Goal: Information Seeking & Learning: Learn about a topic

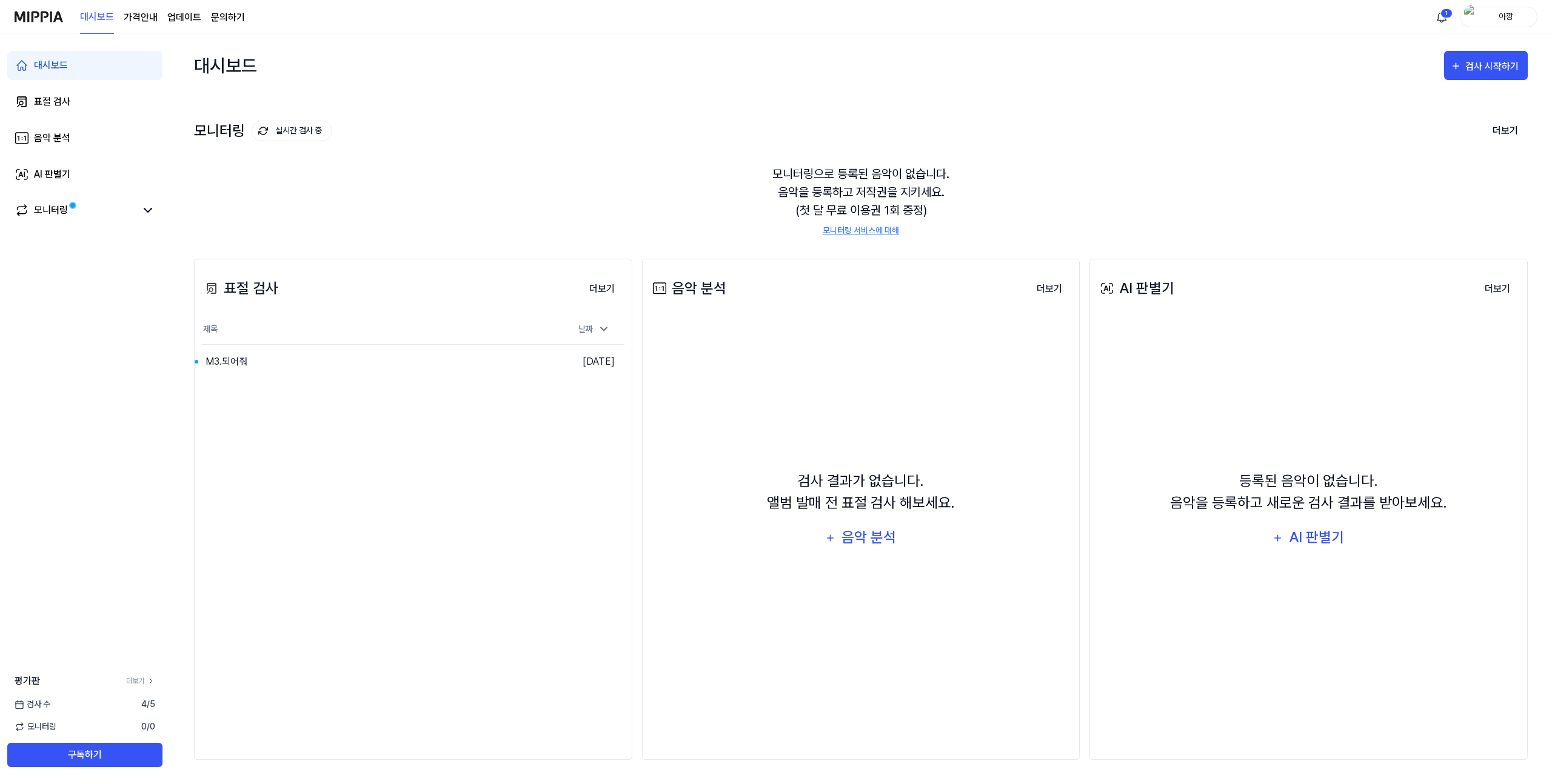
click at [526, 183] on div "모니터링으로 등록된 음악이 없습니다. 음악을 등록하고 저작권을 지키세요. (첫 달 무료 이용권 1회 증정) 모니터링 서비스에 대해" at bounding box center [862, 201] width 1334 height 101
click at [228, 351] on div "M3.되어줘" at bounding box center [335, 361] width 267 height 34
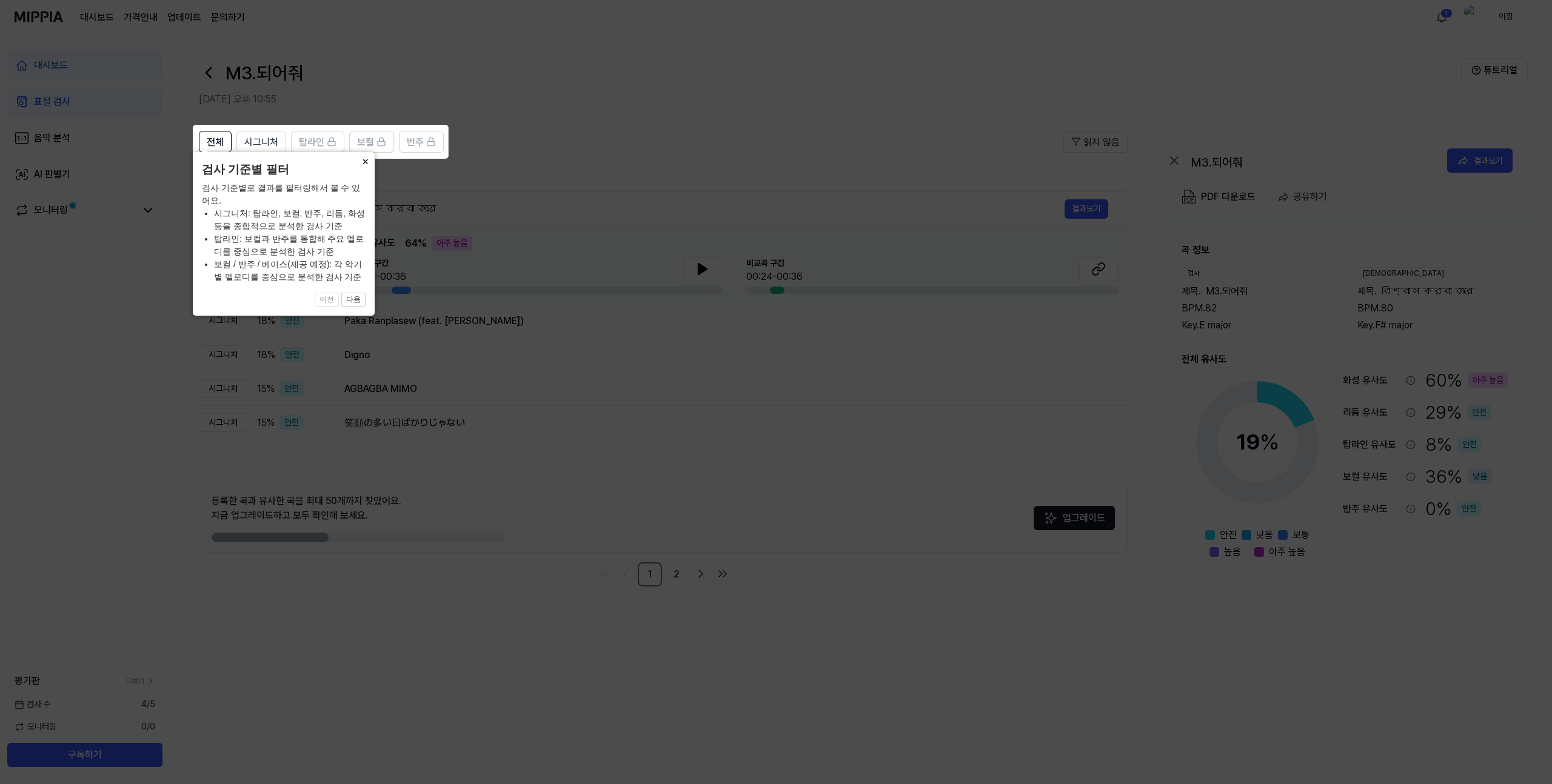
click at [367, 170] on button "×" at bounding box center [365, 160] width 19 height 17
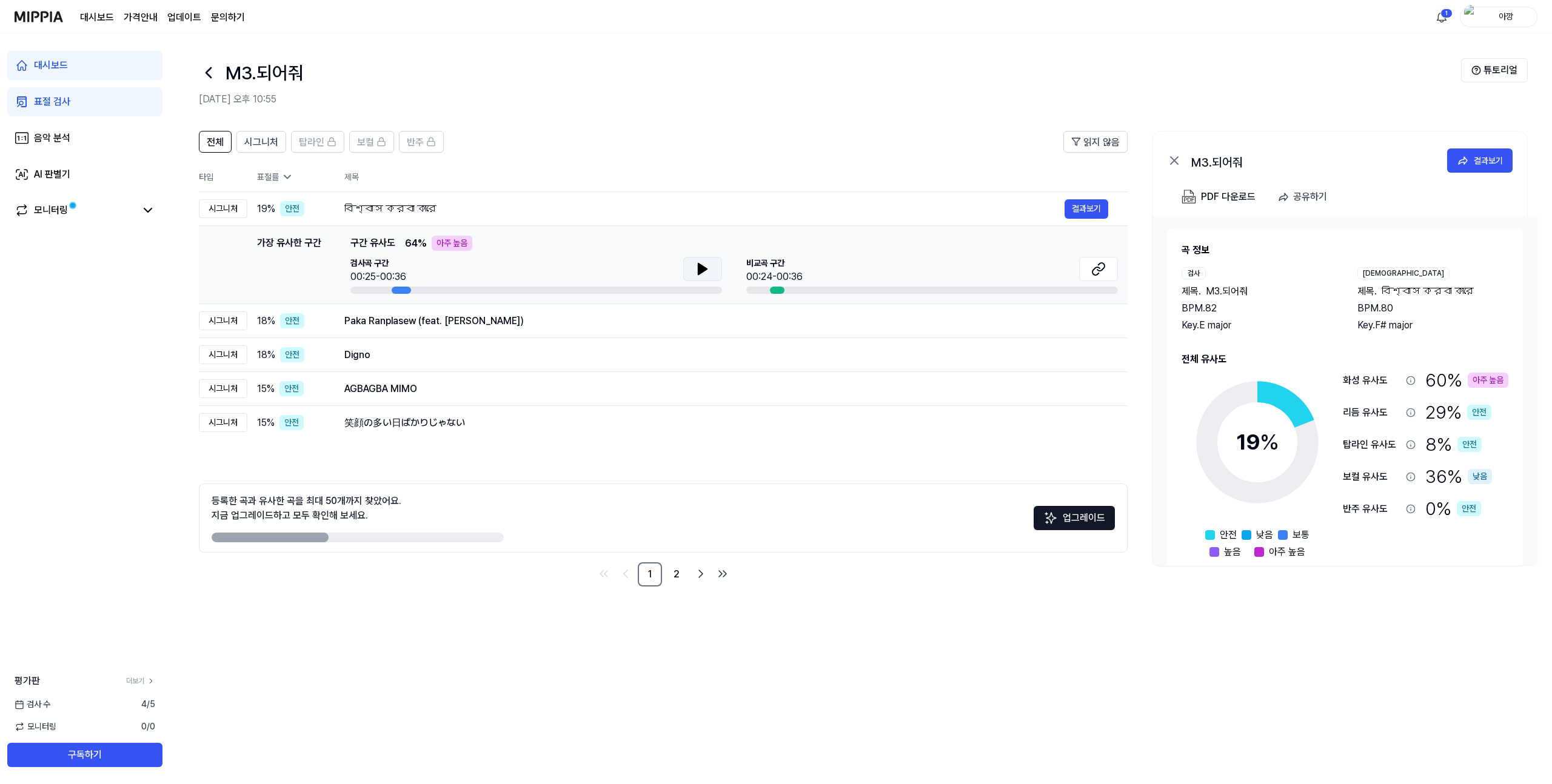
click at [690, 266] on button at bounding box center [703, 269] width 39 height 24
click at [701, 275] on icon at bounding box center [703, 269] width 15 height 15
click at [769, 264] on span "비교곡 구간" at bounding box center [774, 263] width 56 height 13
click at [866, 287] on div at bounding box center [932, 290] width 371 height 7
click at [1105, 267] on icon at bounding box center [1101, 267] width 7 height 8
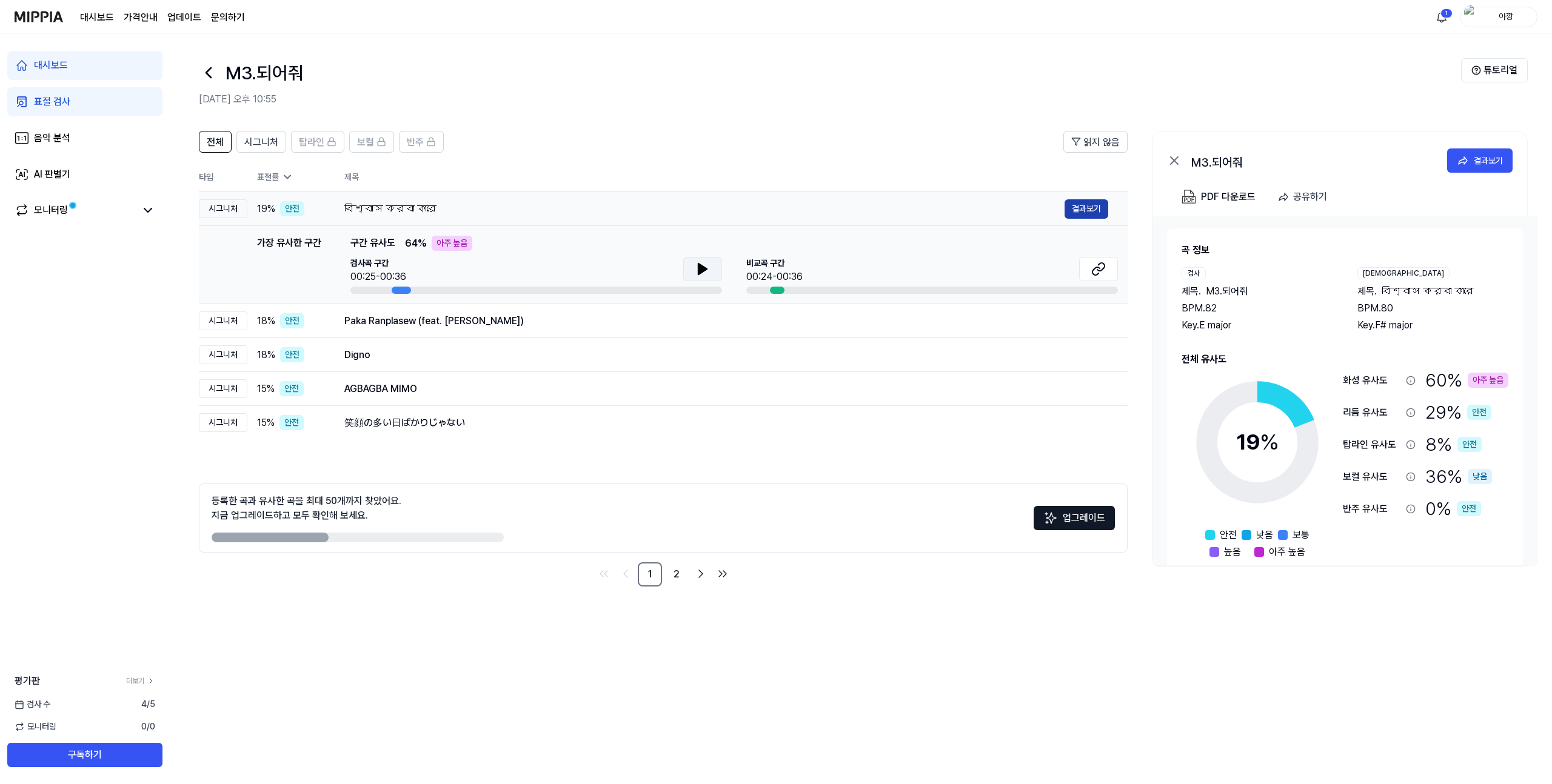
click at [1088, 199] on button "결과보기" at bounding box center [1086, 208] width 43 height 19
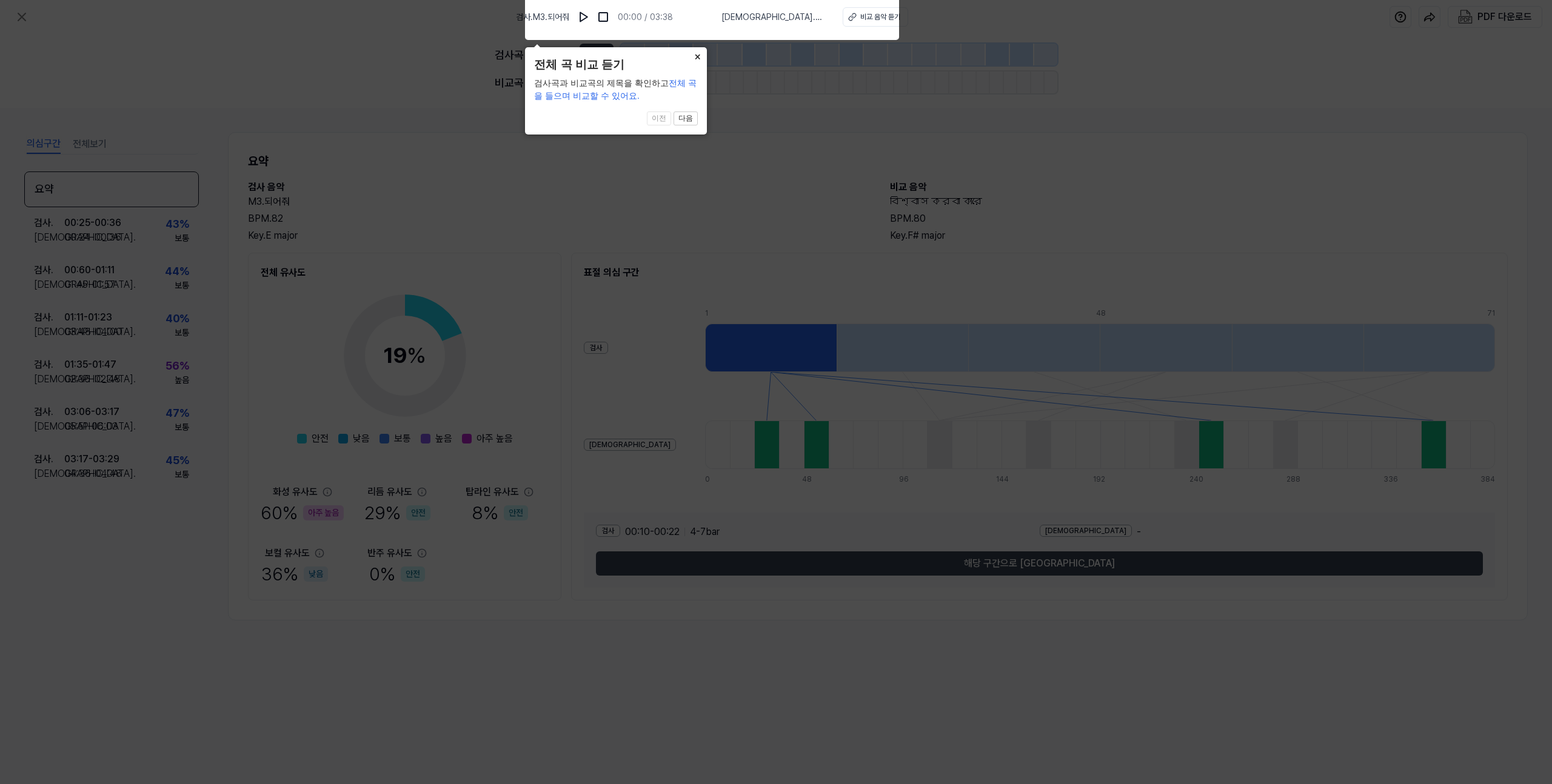
click at [699, 56] on button "×" at bounding box center [697, 55] width 19 height 17
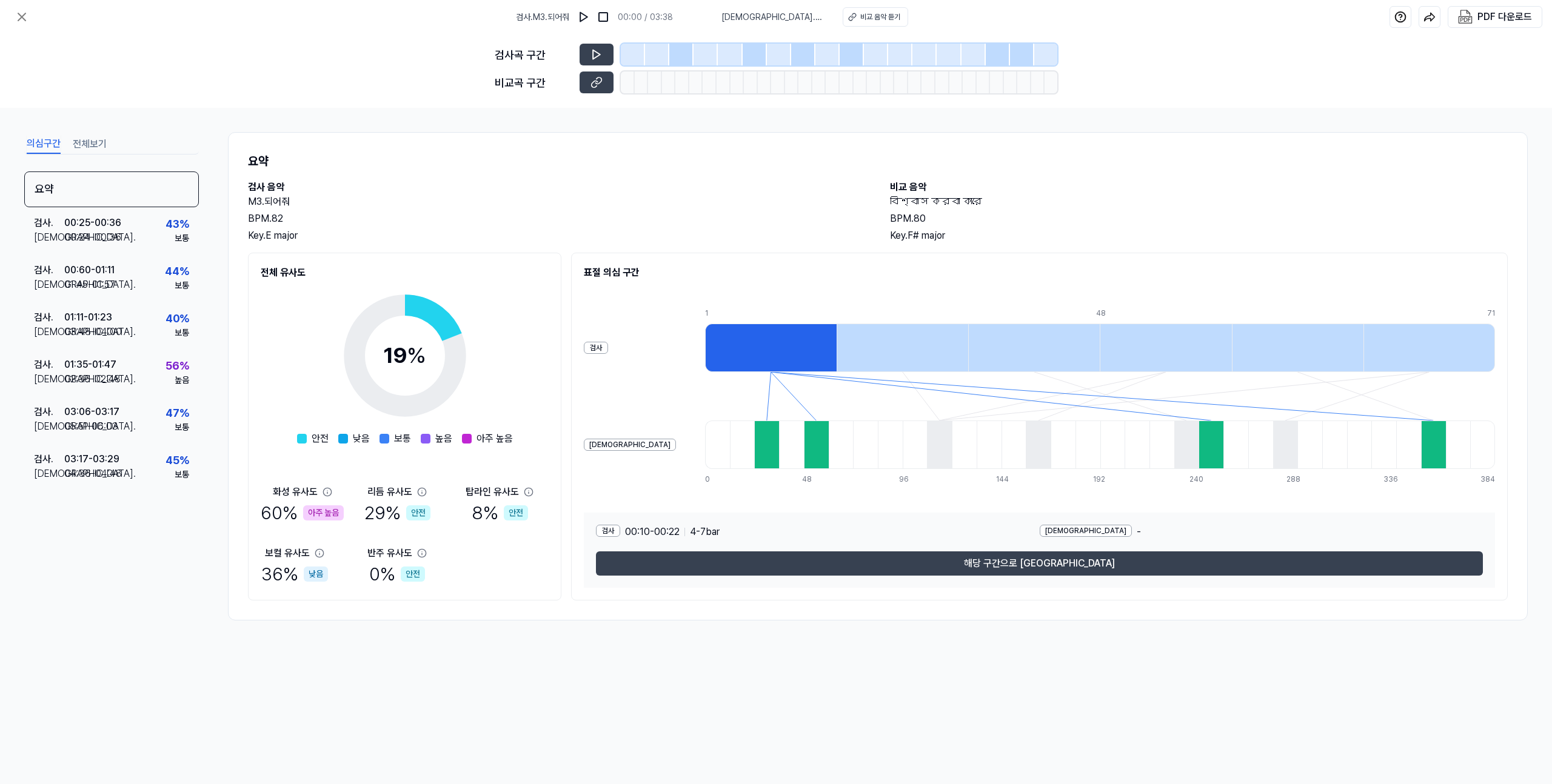
click at [696, 150] on div "요약 검사 음악 M3.되어줘 BPM. 82 Key. E major 비교 음악 বিশ্বাস করবা কারে BPM. 80 Key. F# ma…" at bounding box center [877, 376] width 1300 height 488
click at [1080, 127] on div "의심구간 전체보기 요약 검사 . 00:25 - 00:36 비교 . 00:24 - 00:36 43 % 보통 검사 . 00:60 - 01:11 비…" at bounding box center [776, 376] width 1552 height 537
click at [597, 56] on icon at bounding box center [596, 55] width 7 height 9
click at [539, 65] on div "검사곡 구간 [GEOGRAPHIC_DATA] 구간" at bounding box center [776, 71] width 563 height 74
click at [592, 52] on icon at bounding box center [596, 54] width 12 height 12
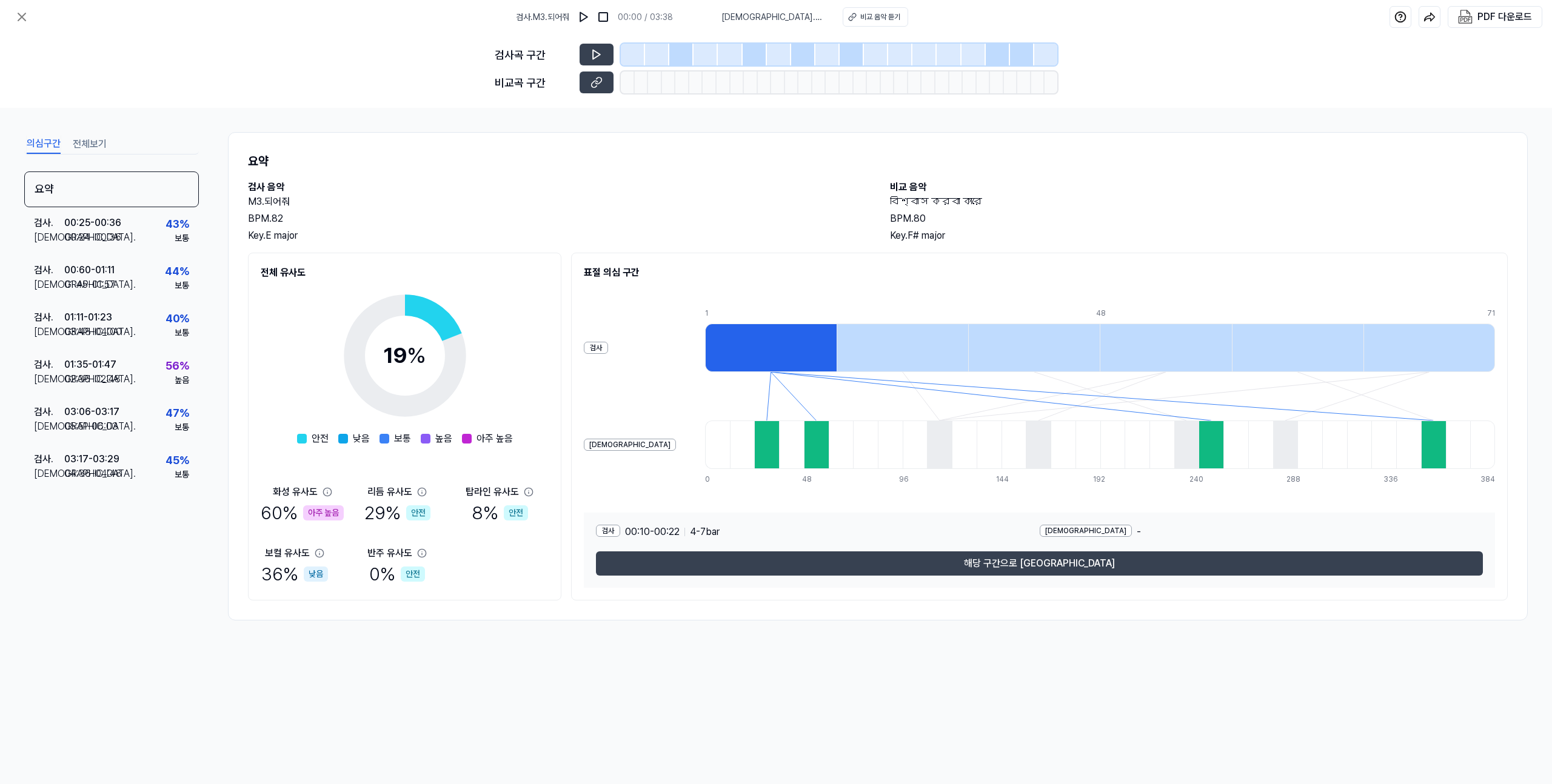
click at [528, 146] on div "요약 검사 음악 M3.되어줘 BPM. 82 Key. E major 비교 음악 বিশ্বাস করবা কারে BPM. 80 Key. F# ma…" at bounding box center [877, 376] width 1300 height 488
click at [123, 509] on div "요약 검사 . 00:25 - 00:36 비교 . 00:24 - 00:36 43 % 보통 검사 . 00:60 - 01:11 비교 . 01:45 …" at bounding box center [111, 370] width 174 height 399
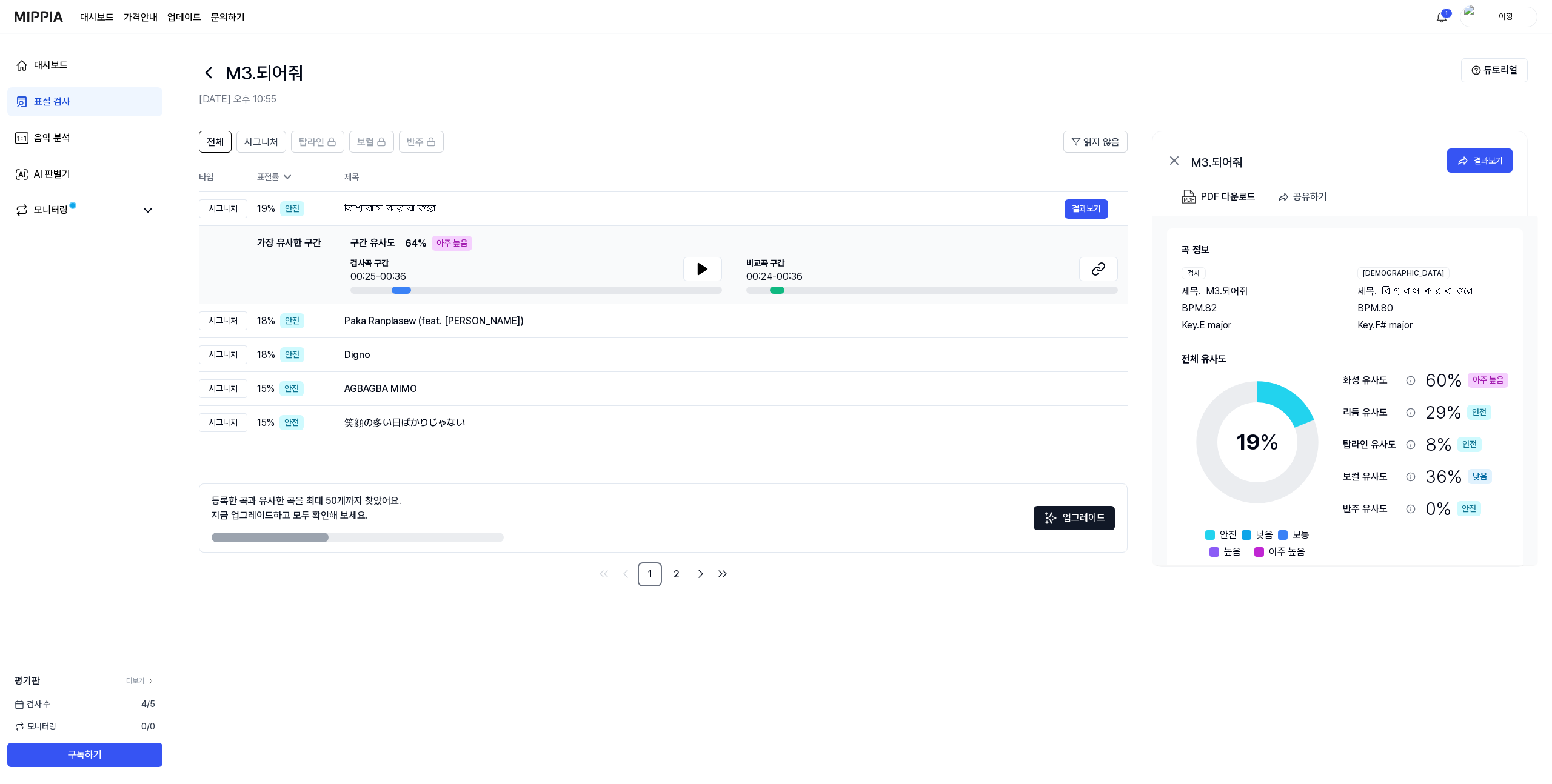
click at [613, 92] on h2 "[DATE] 오후 10:55" at bounding box center [830, 99] width 1263 height 15
click at [983, 322] on div "Paka Ranplasew (feat. [PERSON_NAME])" at bounding box center [705, 322] width 721 height 15
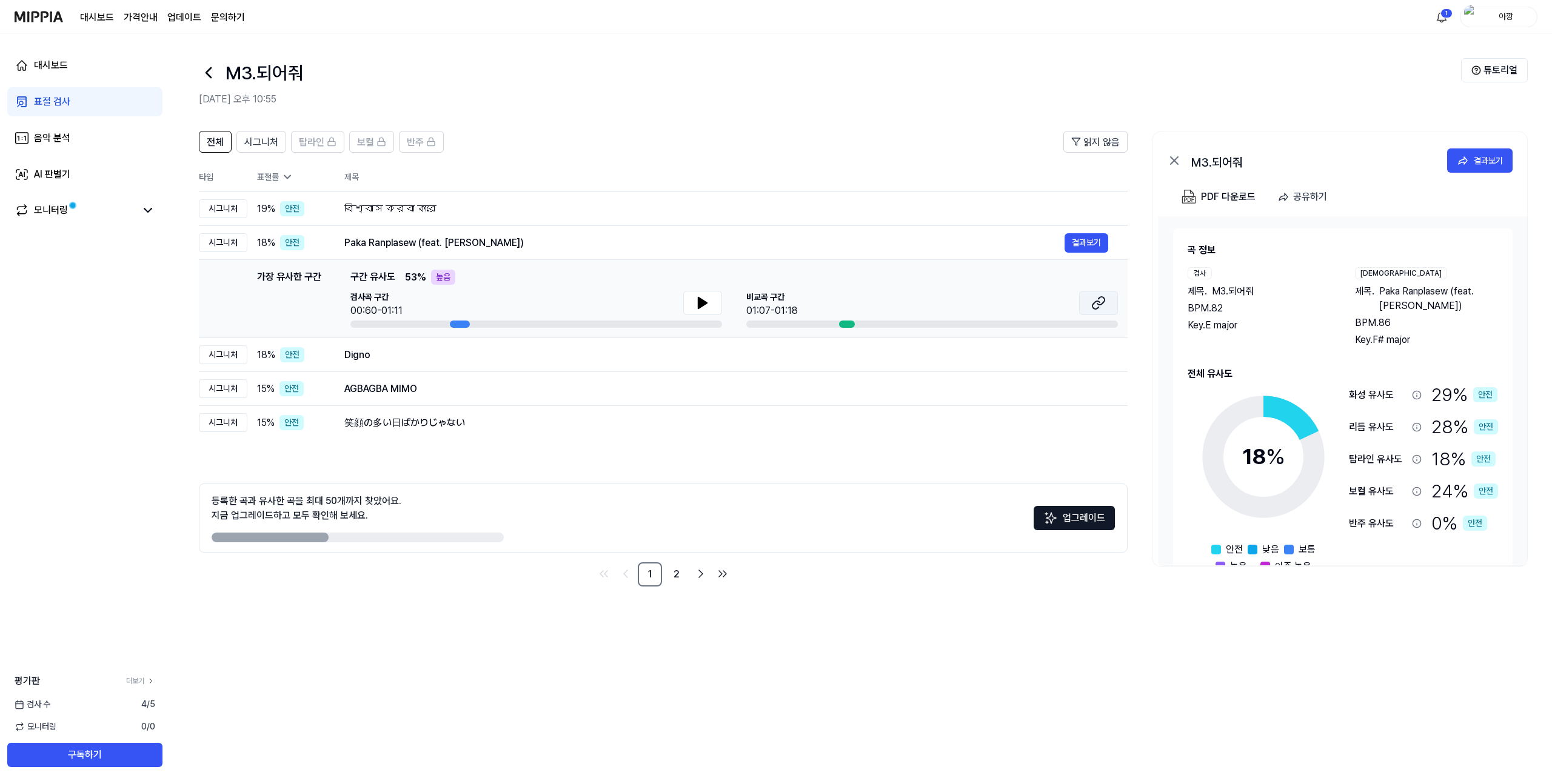
click at [1097, 293] on button at bounding box center [1099, 303] width 39 height 24
click at [696, 298] on icon at bounding box center [703, 303] width 15 height 15
click at [1077, 352] on button "결과보기" at bounding box center [1086, 355] width 43 height 19
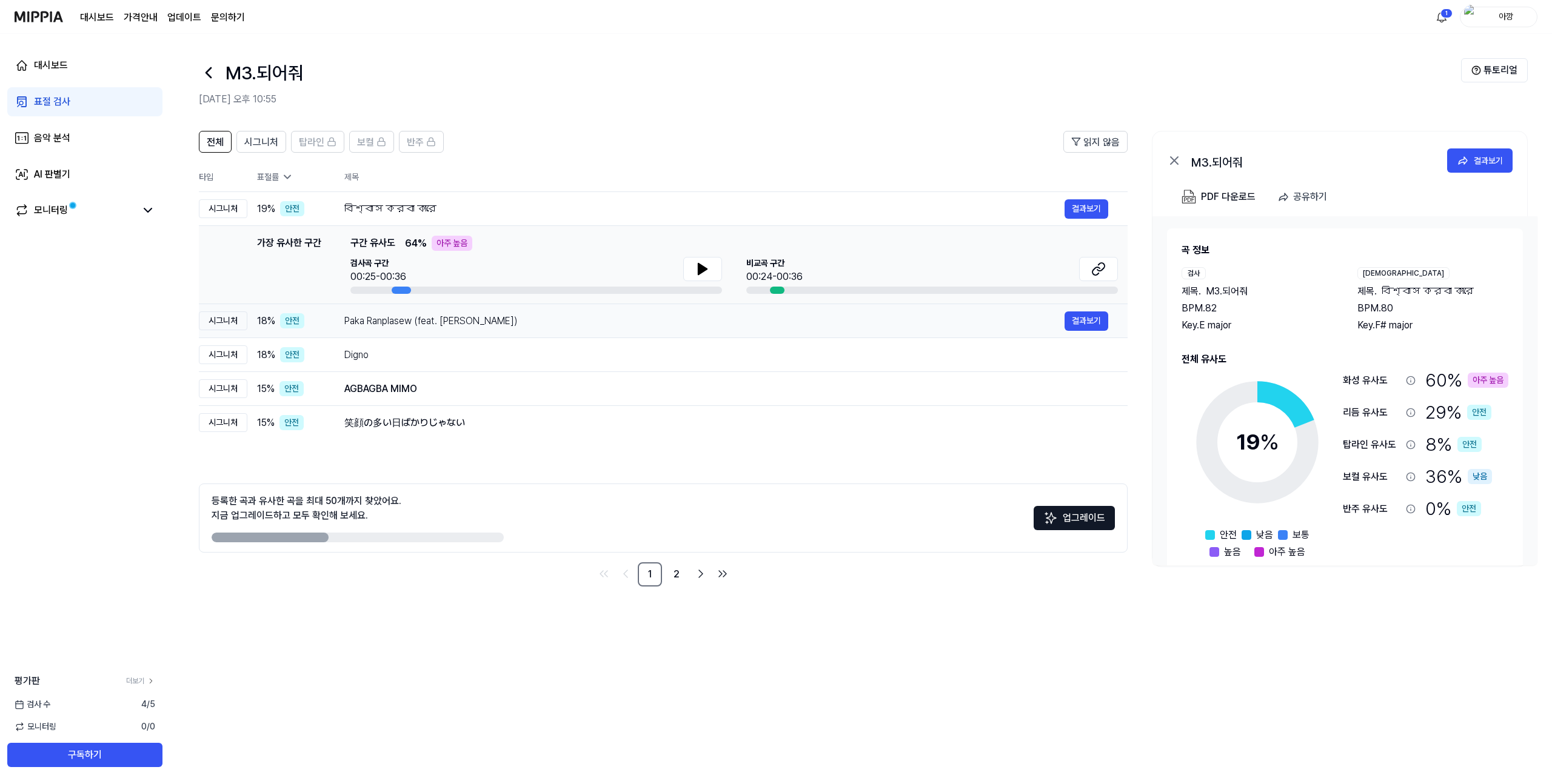
click at [799, 327] on div "Paka Ranplasew (feat. [PERSON_NAME])" at bounding box center [705, 322] width 721 height 15
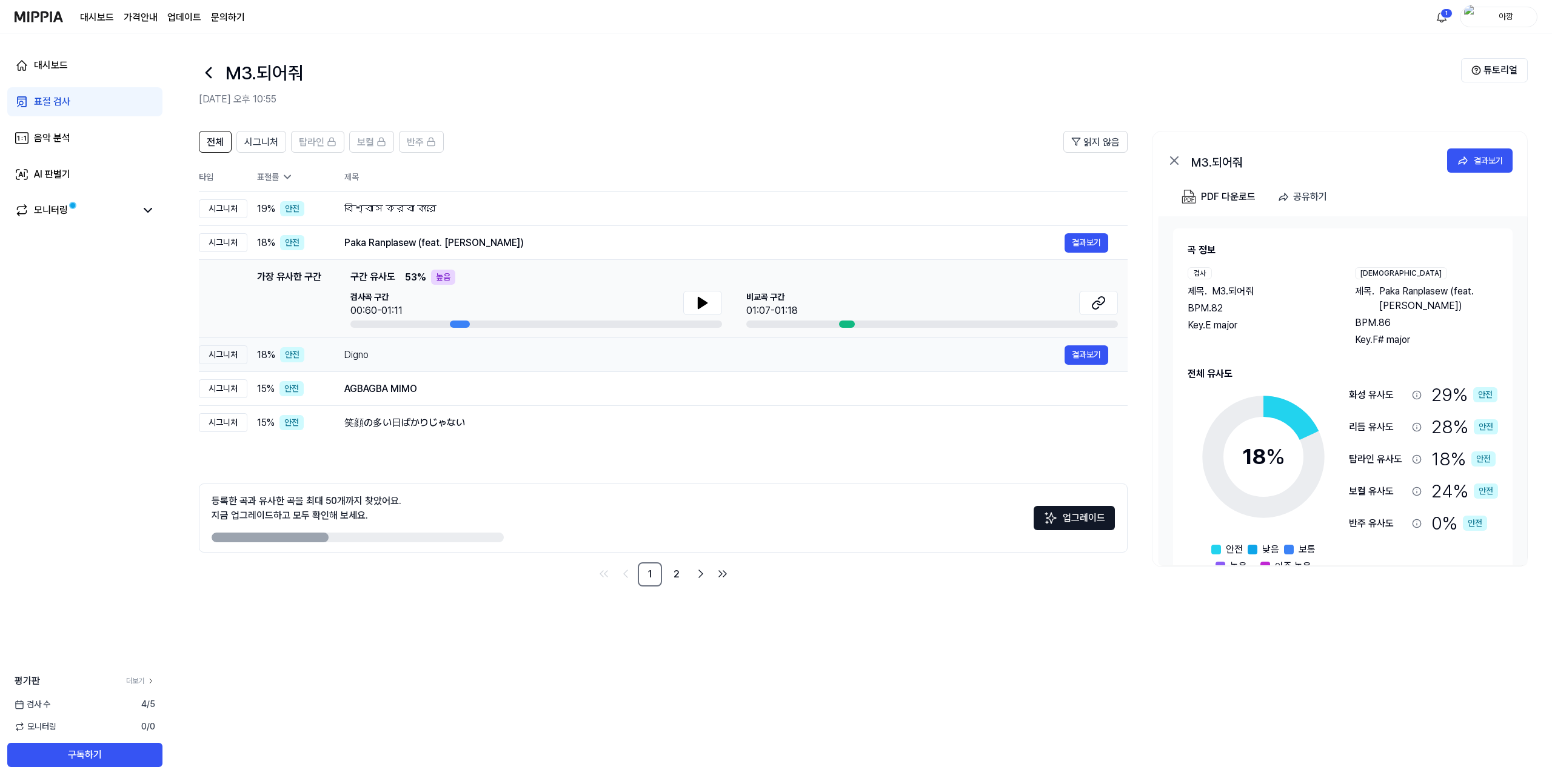
click at [1005, 348] on div "Digno" at bounding box center [705, 356] width 721 height 15
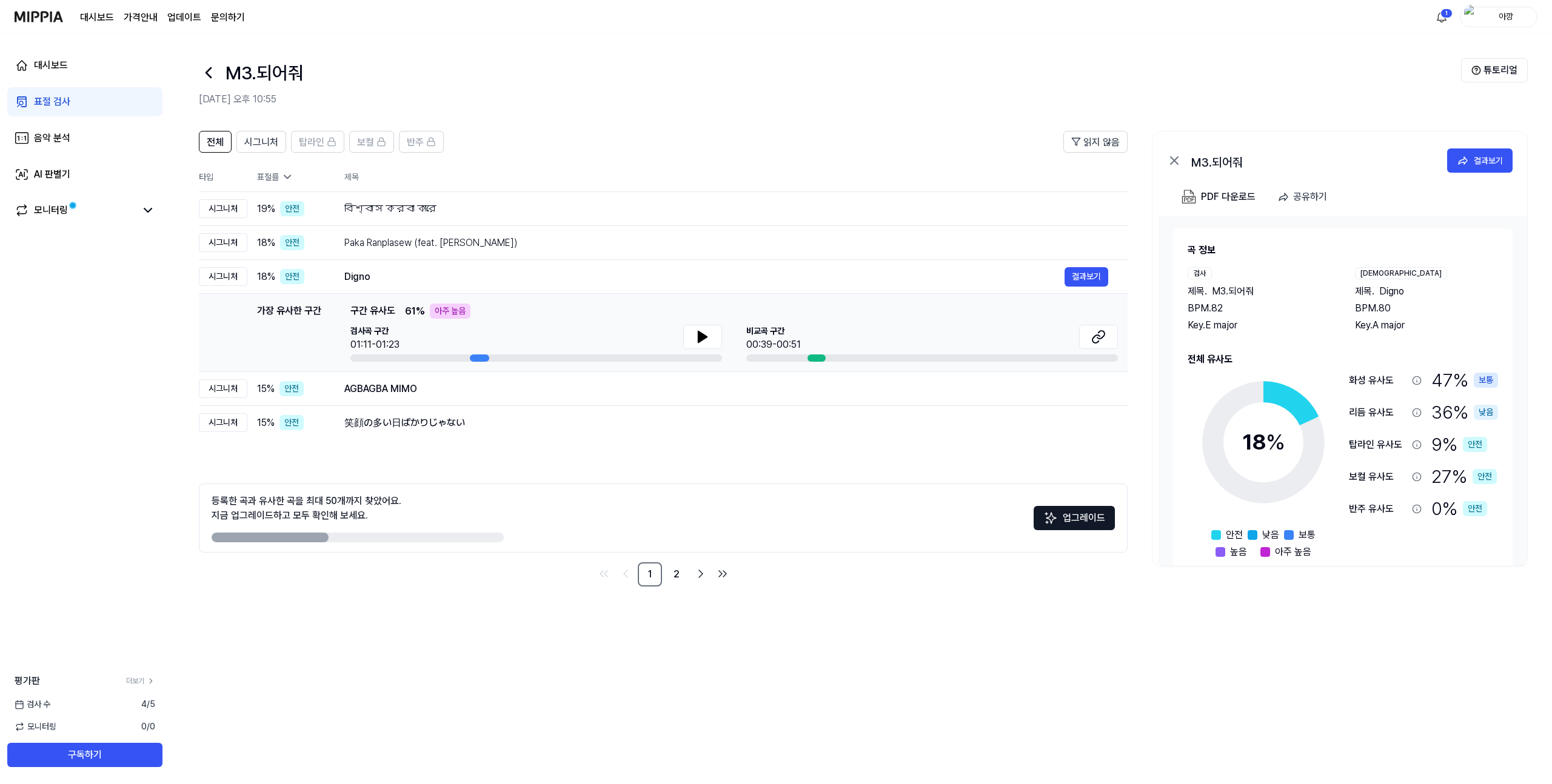
click at [348, 497] on div "등록한 곡과 유사한 곡을 최대 50개까지 찾았어요. 지금 업그레이드하고 모두 확인해 보세요." at bounding box center [307, 509] width 190 height 29
click at [427, 400] on td "AGBAGBA MIMO 결과보기" at bounding box center [726, 389] width 803 height 34
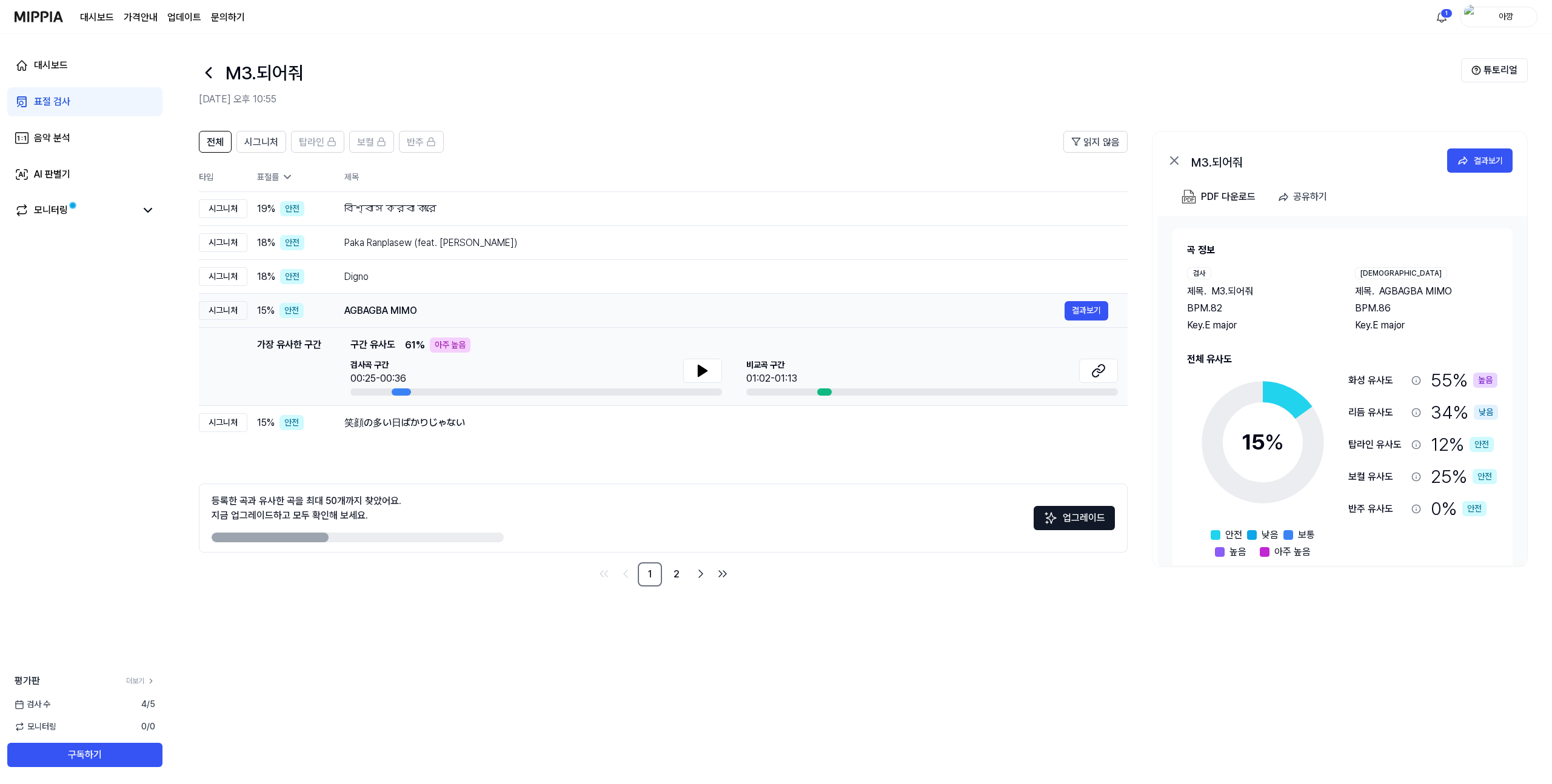
click at [604, 311] on div "AGBAGBA MIMO" at bounding box center [705, 311] width 721 height 15
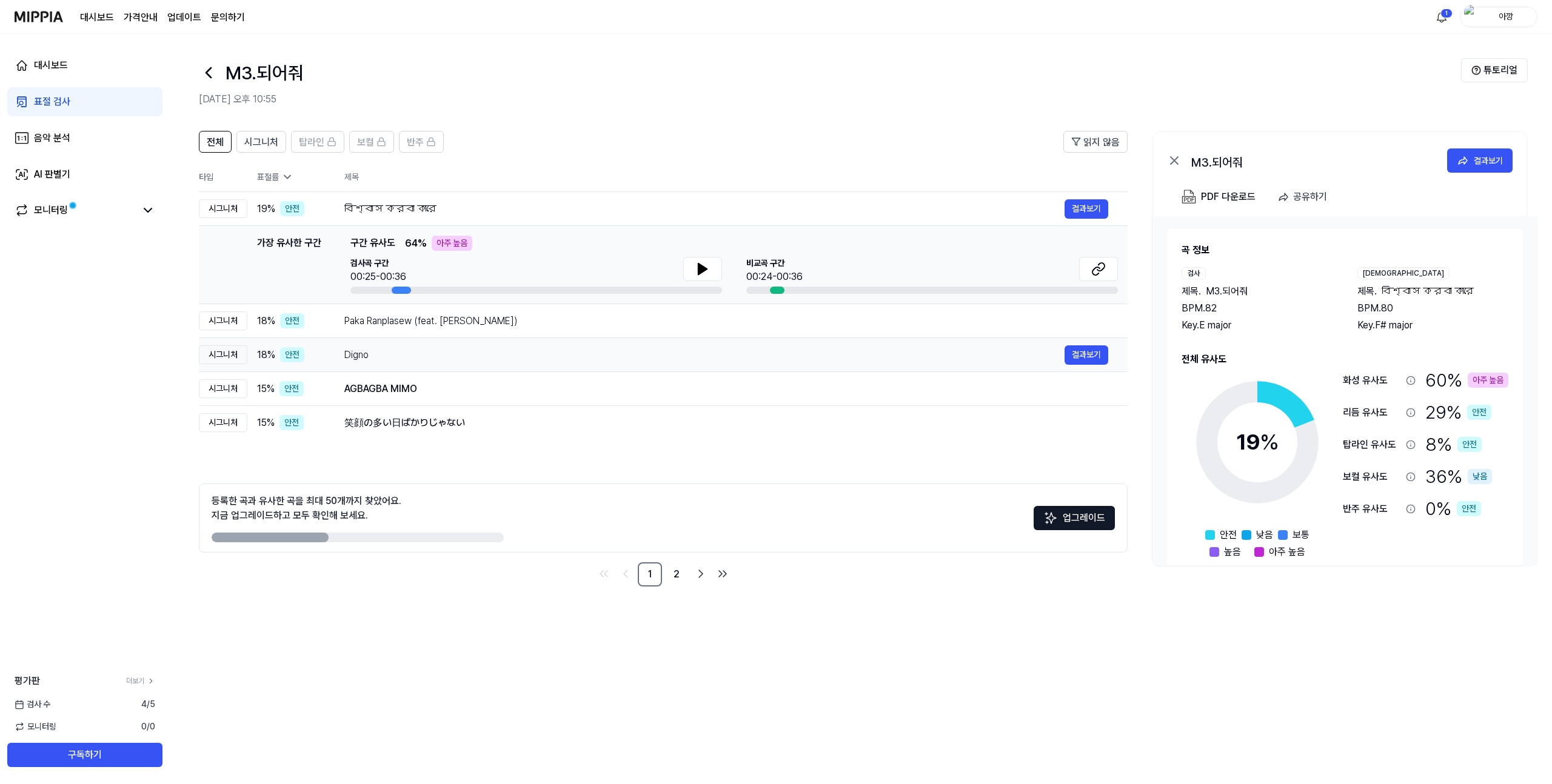
click at [984, 363] on div "Digno 결과보기" at bounding box center [726, 355] width 764 height 19
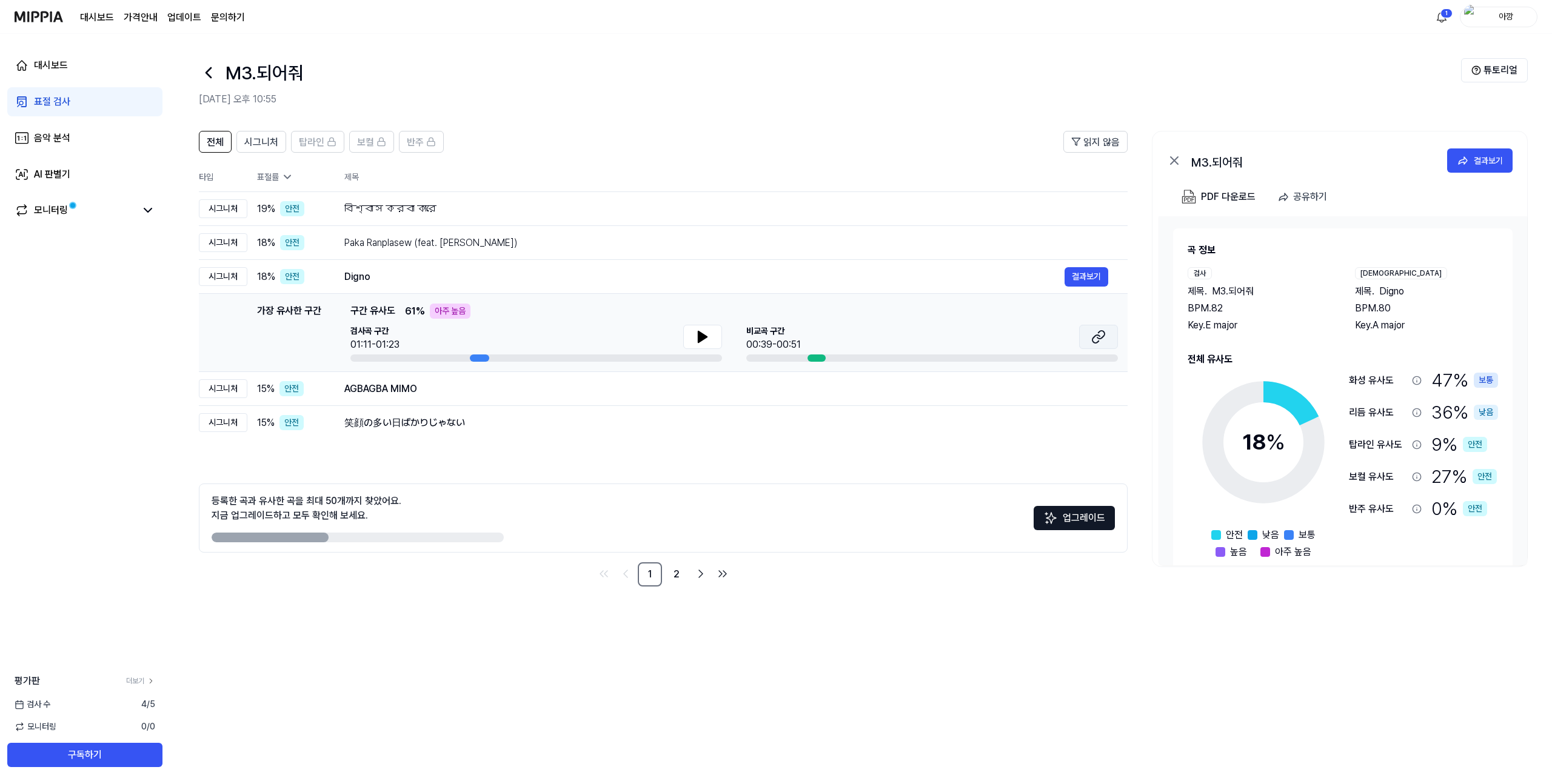
click at [1095, 337] on icon at bounding box center [1099, 337] width 15 height 15
click at [864, 97] on h2 "[DATE] 오후 10:55" at bounding box center [830, 99] width 1263 height 15
click at [249, 138] on span "시그니처" at bounding box center [261, 143] width 34 height 15
click at [212, 139] on span "전체" at bounding box center [215, 143] width 17 height 15
click at [135, 200] on div "모니터링" at bounding box center [85, 211] width 155 height 29
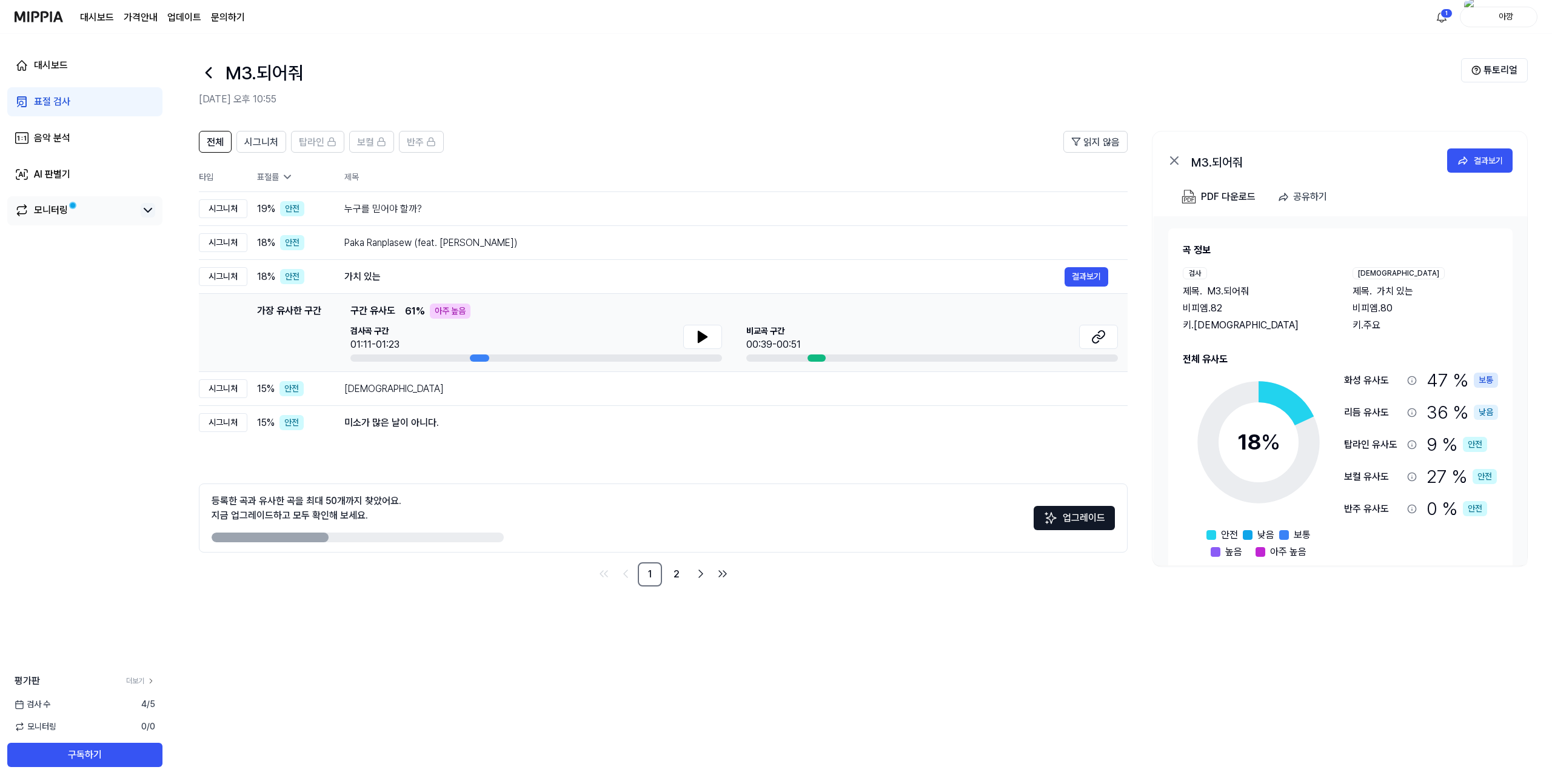
click at [152, 209] on icon at bounding box center [148, 210] width 15 height 15
click at [149, 213] on icon at bounding box center [148, 210] width 15 height 15
click at [396, 392] on div "[DEMOGRAPHIC_DATA]" at bounding box center [705, 390] width 721 height 15
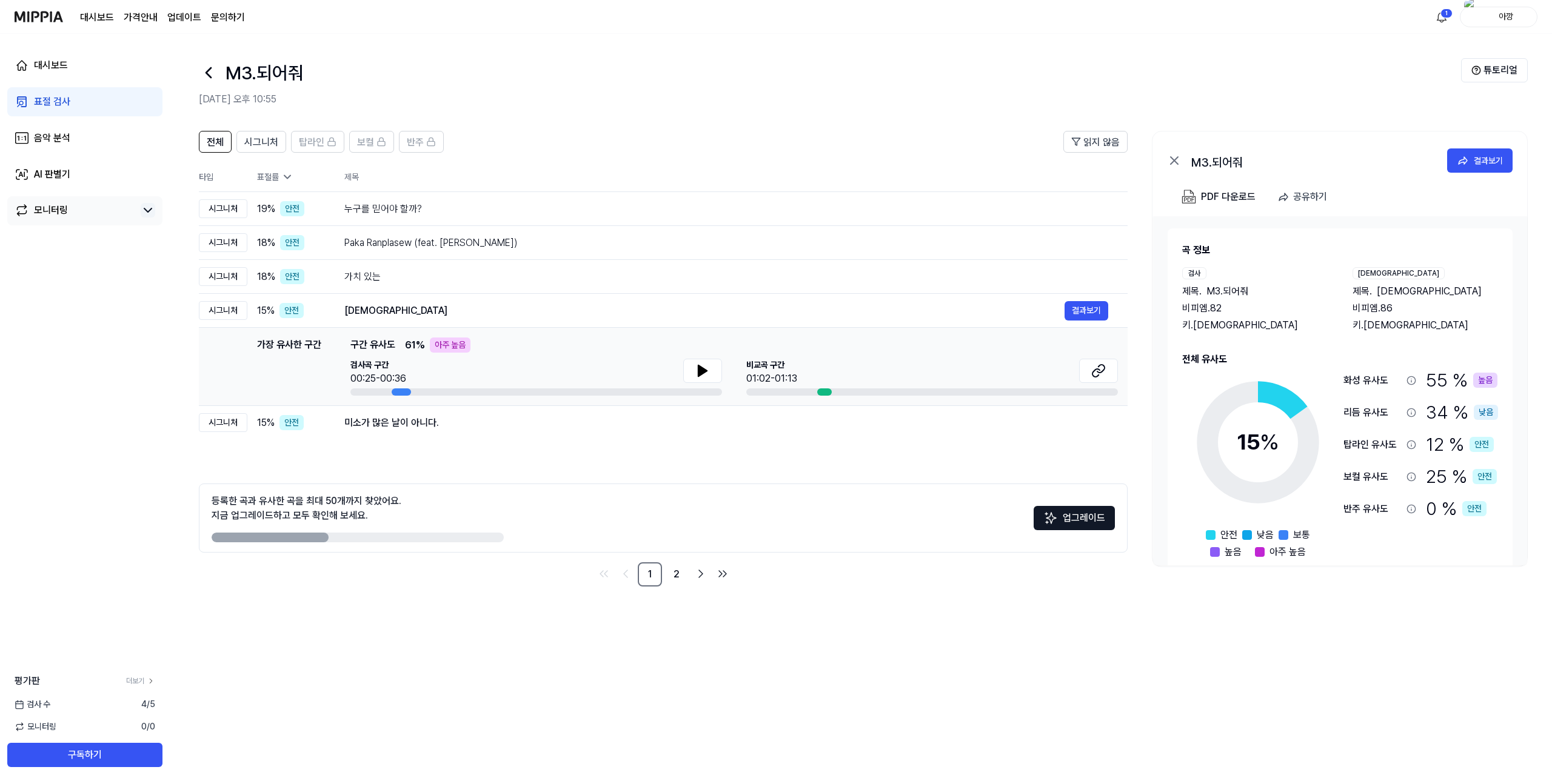
click at [565, 440] on div "전체 시그니처 탑라인 보컬 반주 읽지 않음 전체 시그니처 탑라인 보컬 반주 타입 표절률 제목 표절률 읽지 않음 시그니처 19 % 안전 누구를 …" at bounding box center [664, 358] width 929 height 456
click at [580, 421] on div "미소가 많은 날이 아니다." at bounding box center [705, 423] width 721 height 15
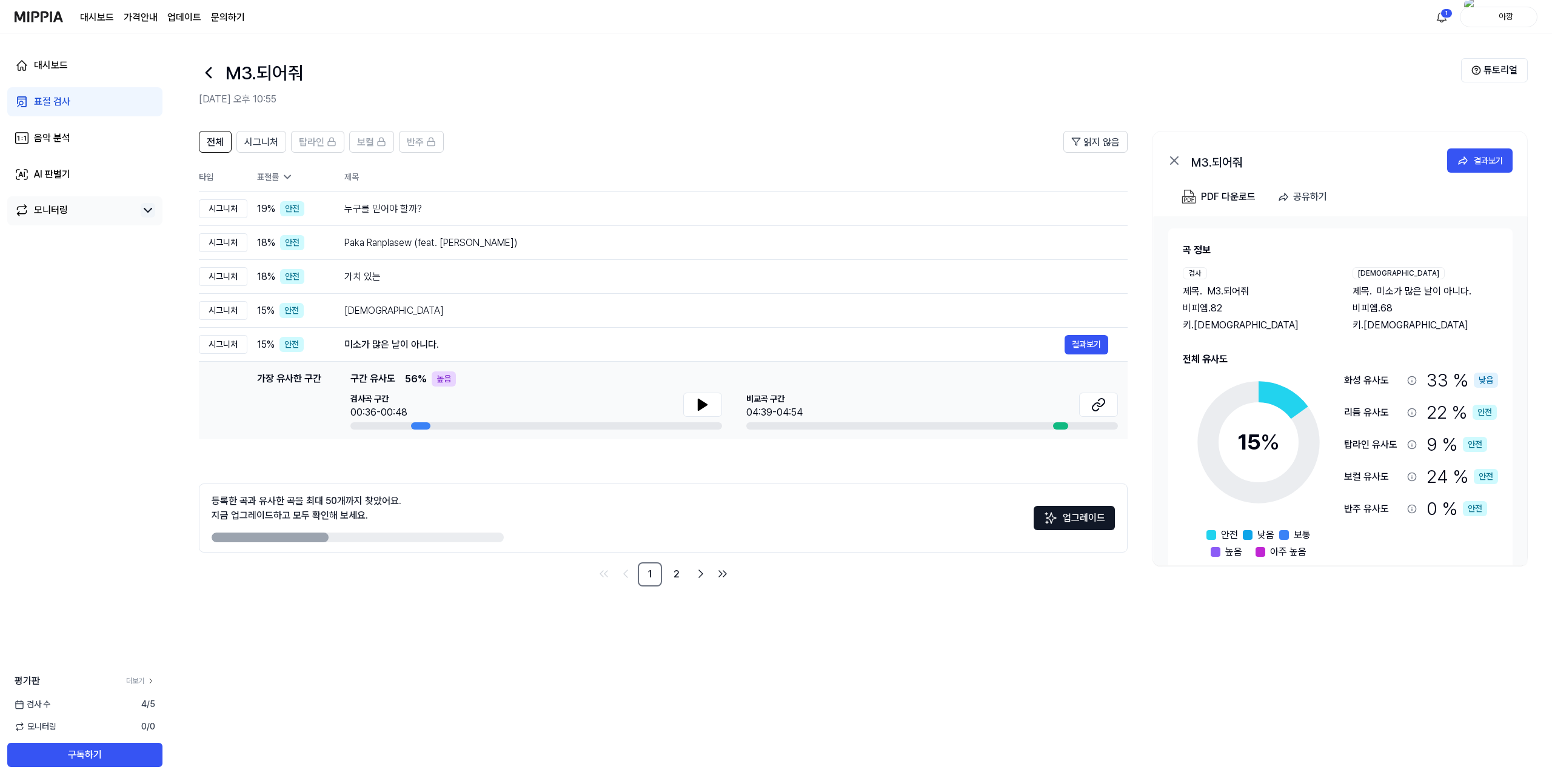
click at [550, 483] on div "전체 시그니처 탑라인 보컬 반주 읽지 않음 전체 시그니처 탑라인 보컬 반주 타입 표절률 제목 표절률 읽지 않음 시그니처 19 % 안전 누구를 …" at bounding box center [664, 358] width 929 height 456
click at [663, 570] on ul "1 2" at bounding box center [664, 575] width 138 height 24
click at [675, 569] on font "2" at bounding box center [676, 574] width 6 height 12
